Goal: Use online tool/utility: Use online tool/utility

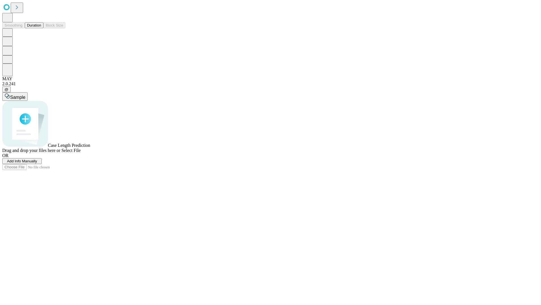
click at [41, 28] on button "Duration" at bounding box center [34, 25] width 19 height 6
click at [37, 163] on span "Add Info Manually" at bounding box center [22, 161] width 30 height 4
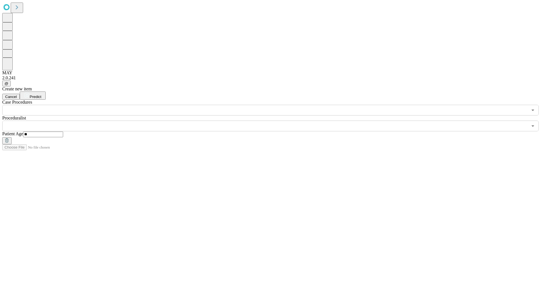
type input "**"
click at [275, 120] on input "text" at bounding box center [265, 125] width 526 height 11
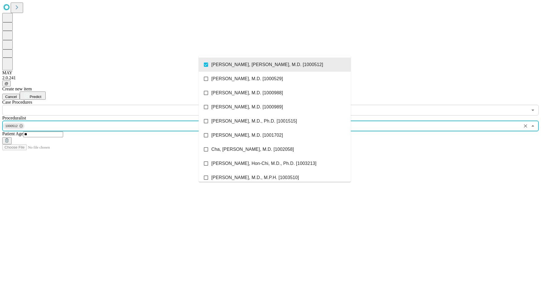
click at [118, 105] on input "text" at bounding box center [265, 110] width 526 height 11
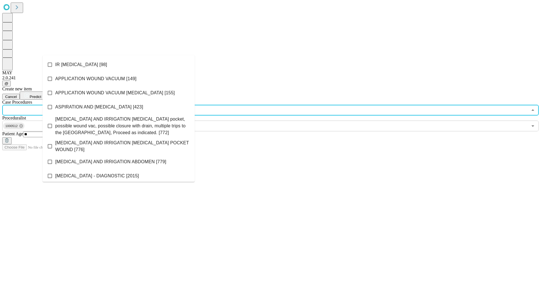
click at [119, 65] on li "IR [MEDICAL_DATA] [98]" at bounding box center [119, 65] width 152 height 14
click at [41, 94] on span "Predict" at bounding box center [36, 96] width 12 height 4
